Goal: Navigation & Orientation: Find specific page/section

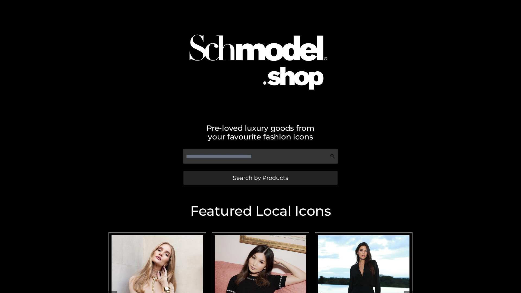
click at [260, 178] on span "Search by Products" at bounding box center [260, 178] width 55 height 6
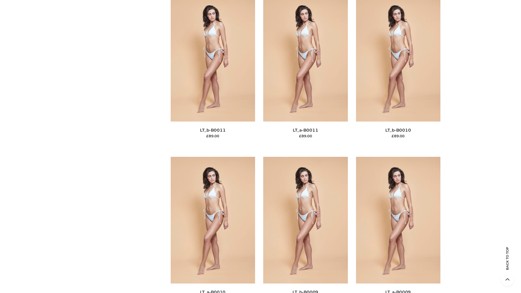
scroll to position [2435, 0]
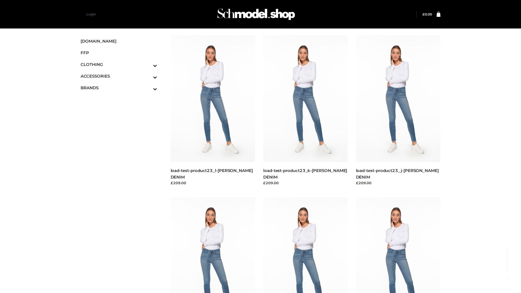
scroll to position [476, 0]
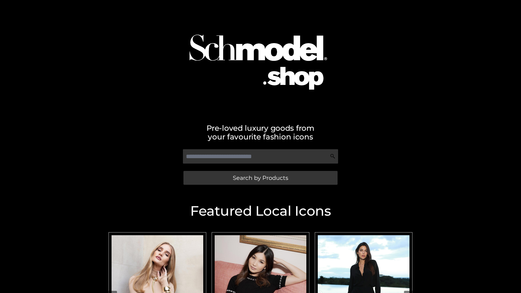
click at [260, 178] on span "Search by Products" at bounding box center [260, 178] width 55 height 6
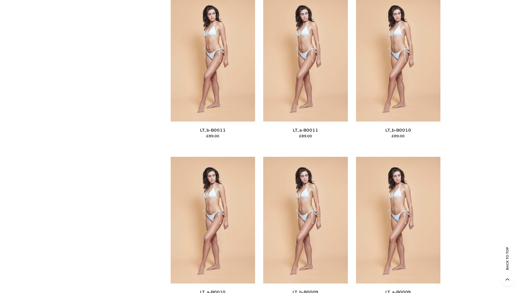
scroll to position [2435, 0]
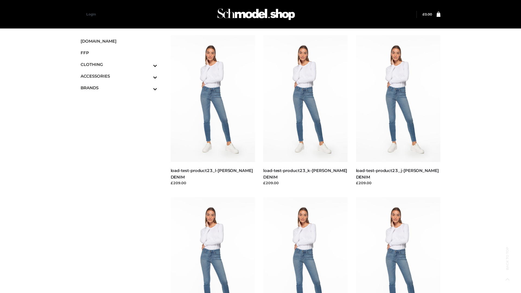
scroll to position [476, 0]
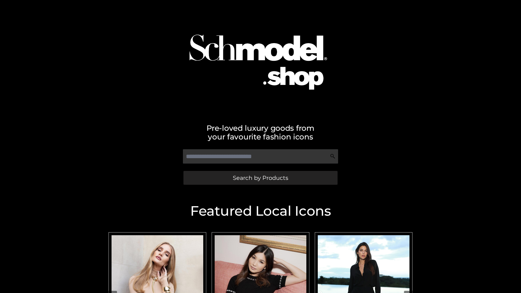
click at [260, 178] on span "Search by Products" at bounding box center [260, 178] width 55 height 6
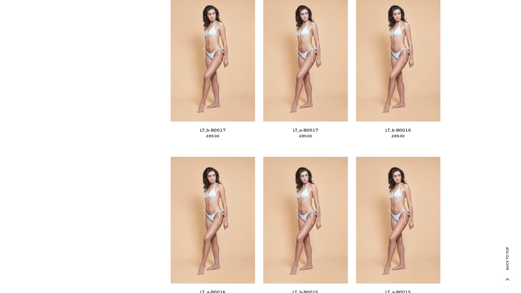
scroll to position [1782, 0]
